Goal: Information Seeking & Learning: Learn about a topic

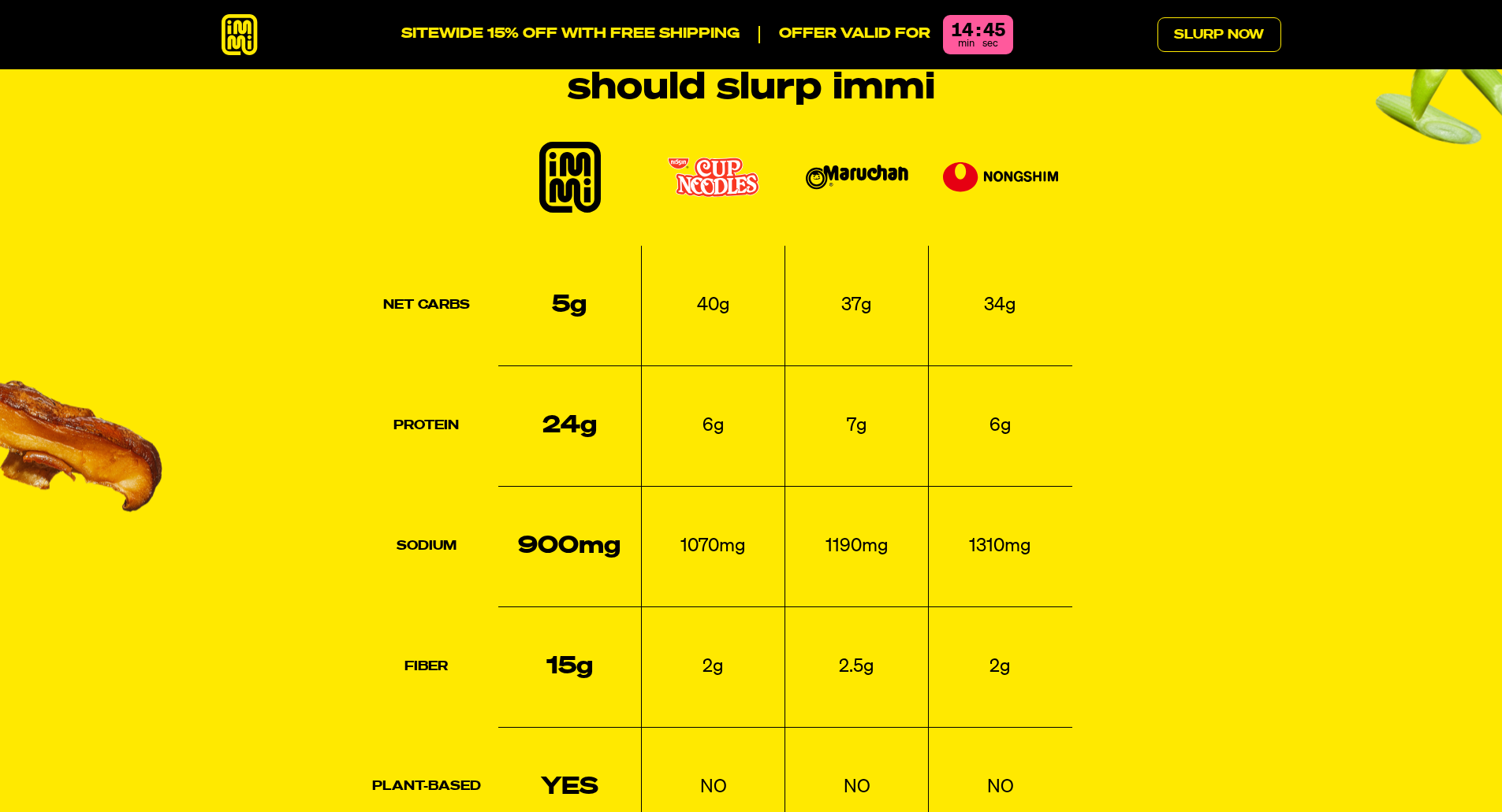
scroll to position [2007, 0]
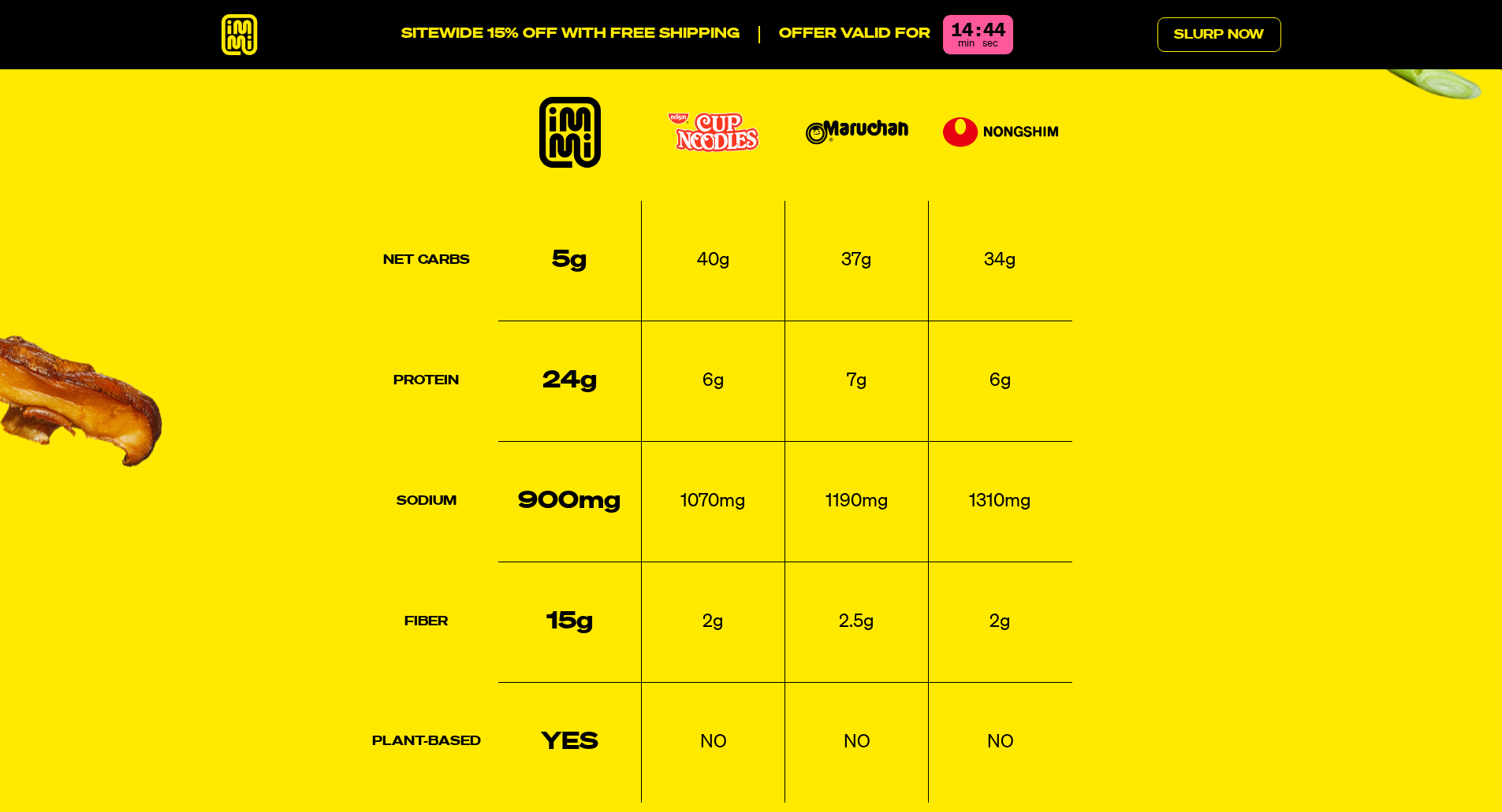
click at [706, 481] on td "1070mg" at bounding box center [714, 501] width 144 height 120
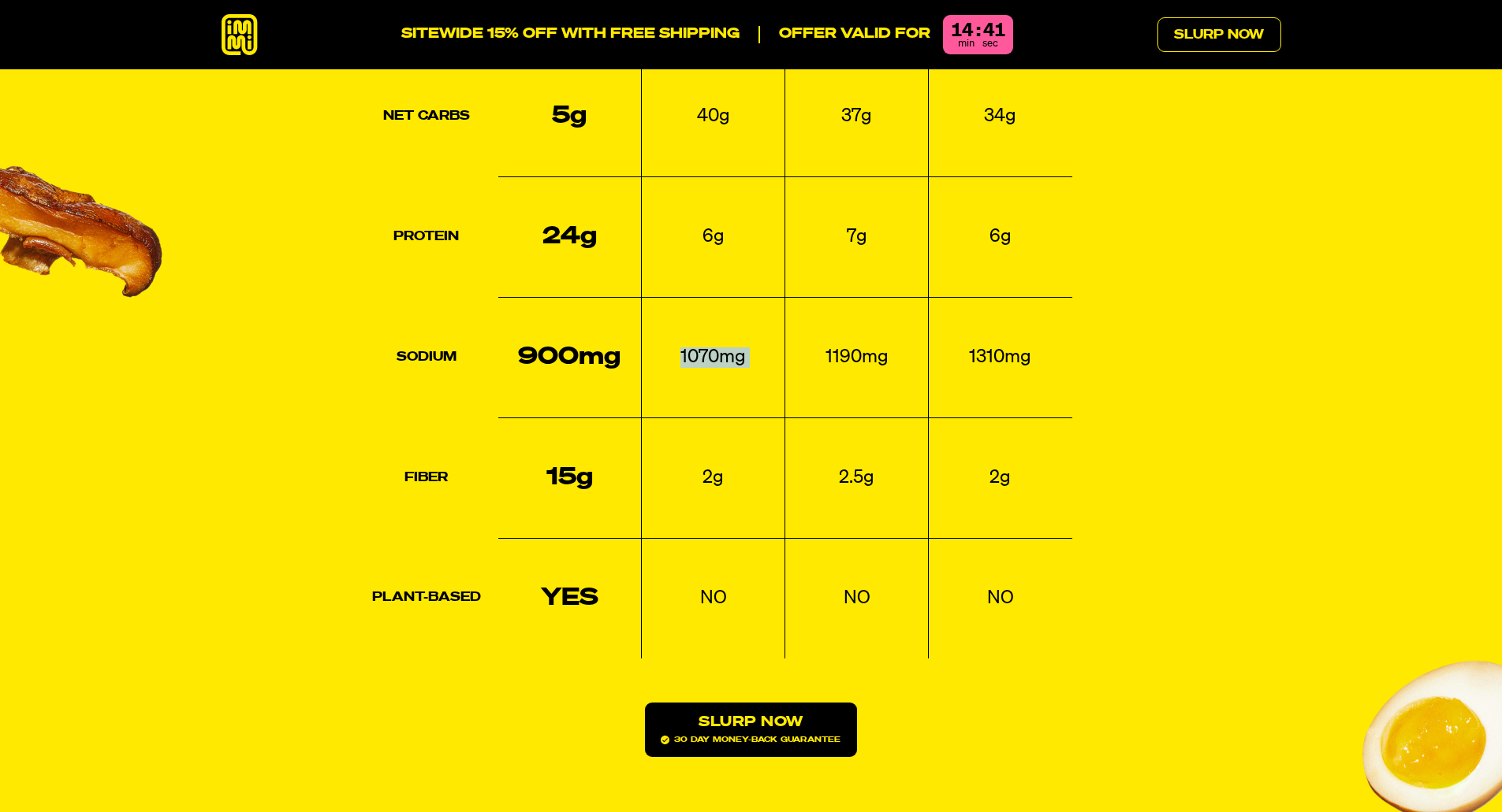
scroll to position [2176, 0]
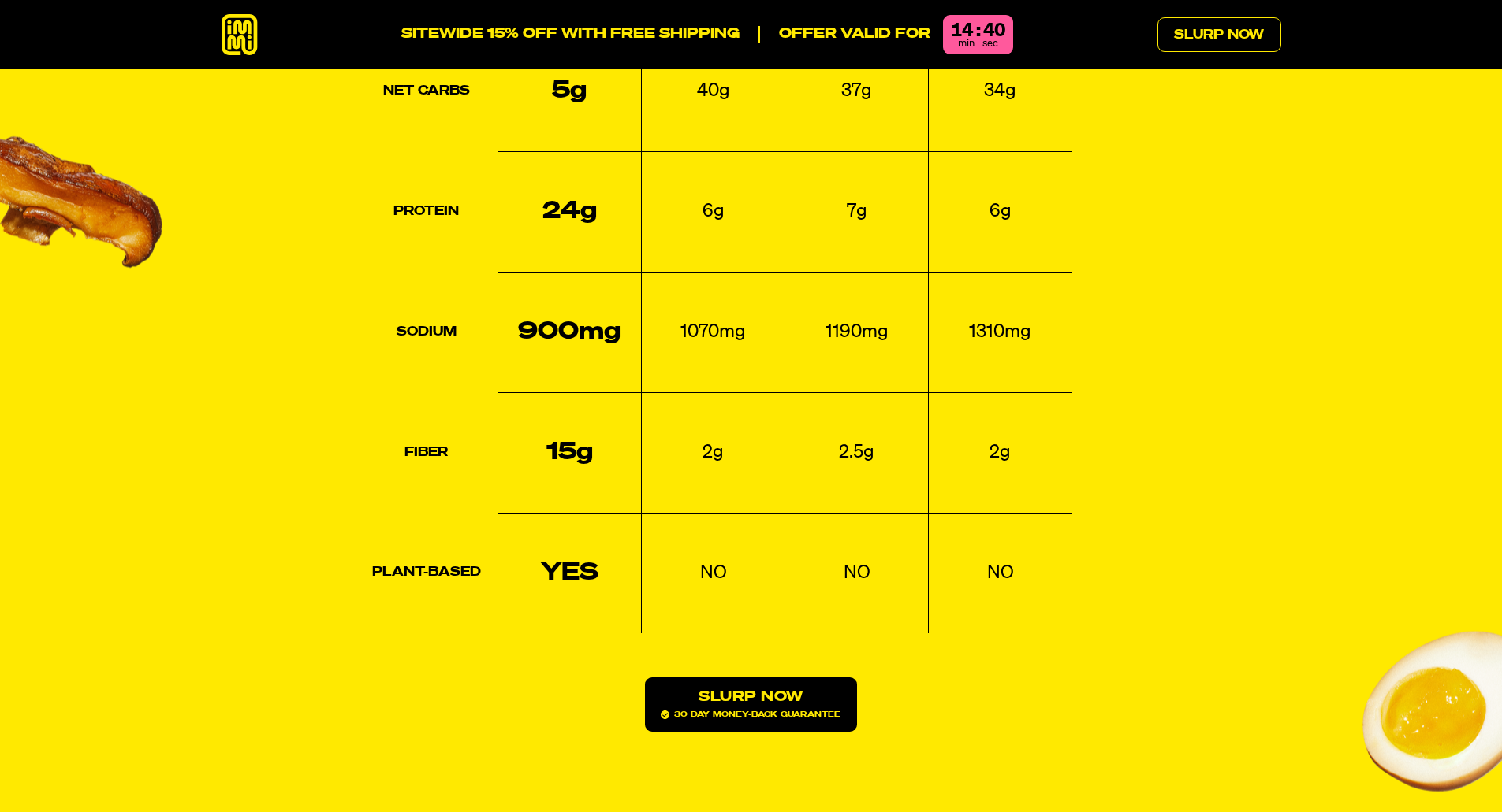
click at [546, 403] on td "15g" at bounding box center [570, 452] width 144 height 120
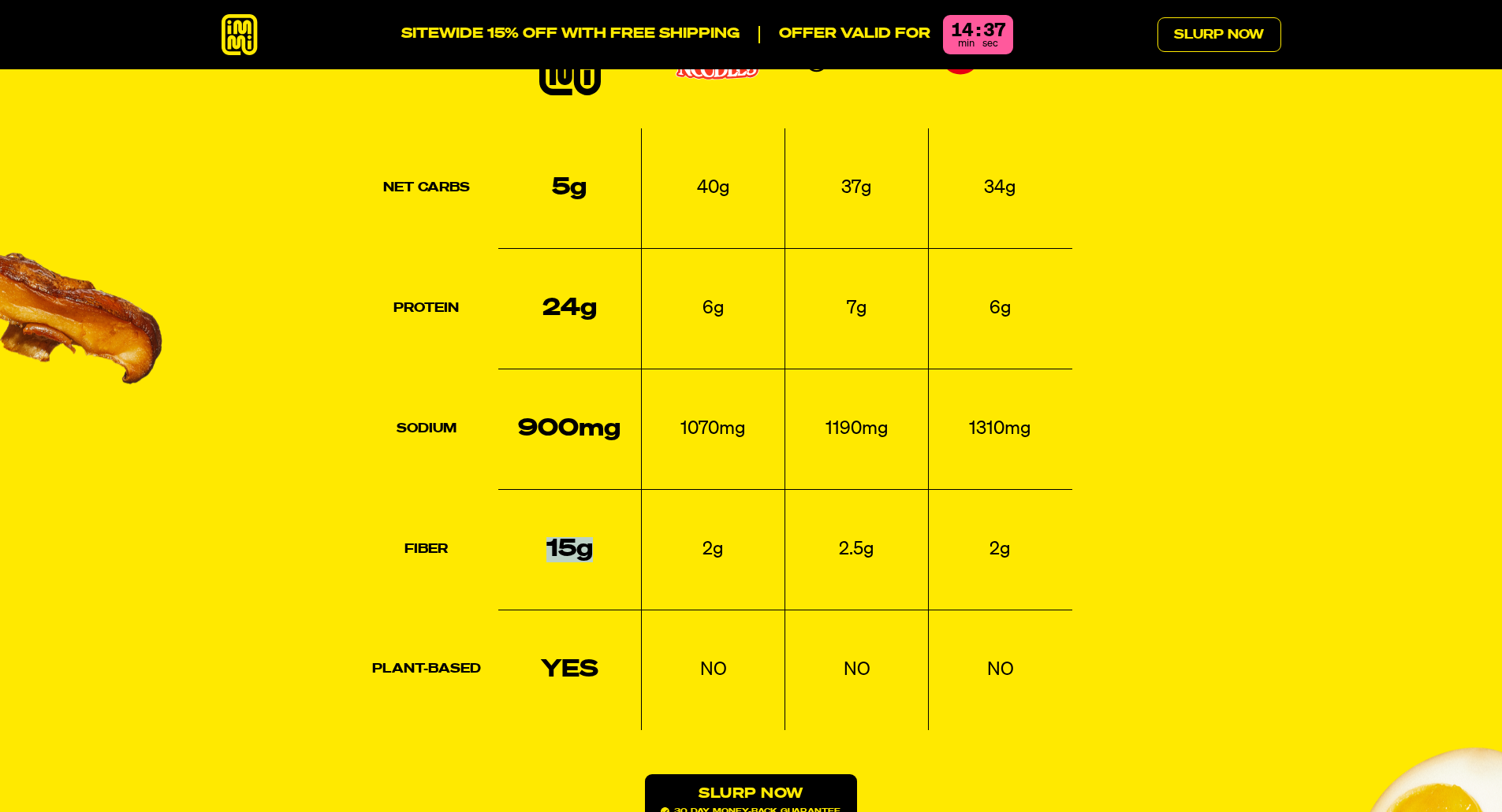
scroll to position [2065, 0]
